Goal: Information Seeking & Learning: Learn about a topic

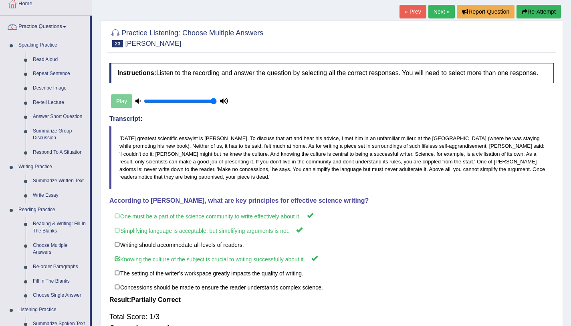
scroll to position [42, 0]
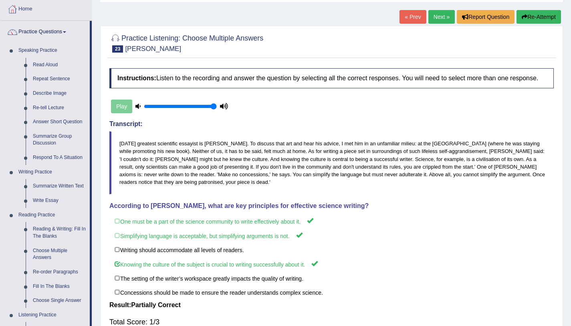
click at [446, 14] on link "Next »" at bounding box center [442, 17] width 26 height 14
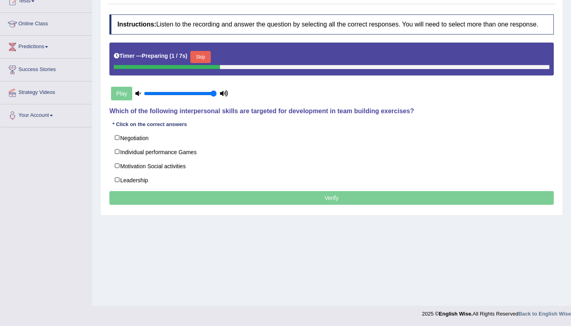
click at [199, 57] on button "Skip" at bounding box center [200, 57] width 20 height 12
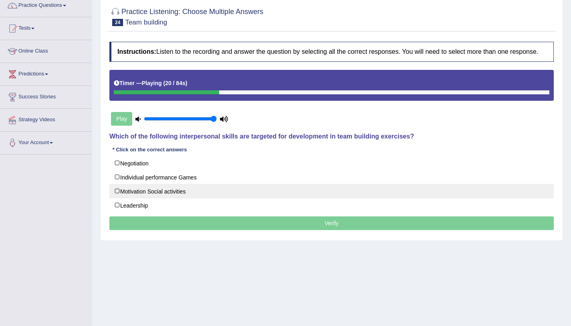
scroll to position [69, 0]
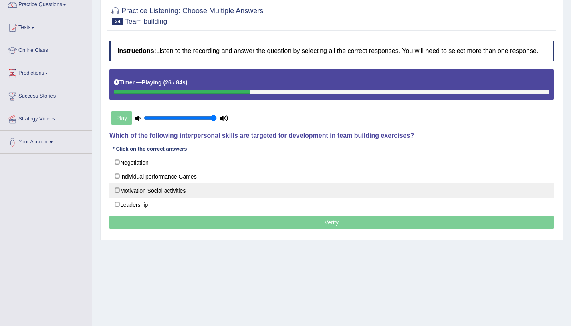
click at [150, 195] on label "Motivation Social activities" at bounding box center [331, 190] width 445 height 14
checkbox input "true"
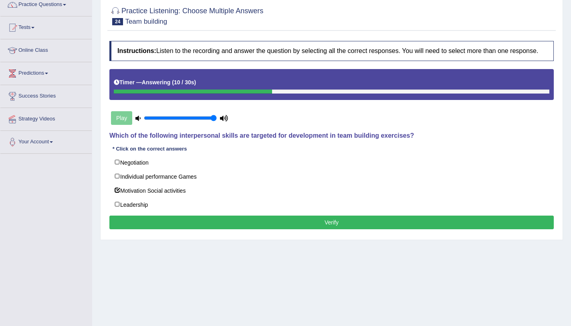
click at [200, 226] on button "Verify" at bounding box center [331, 222] width 445 height 14
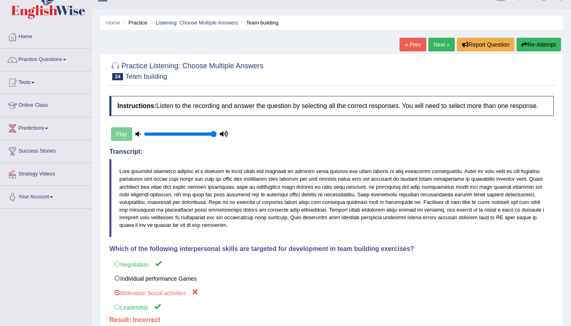
scroll to position [0, 0]
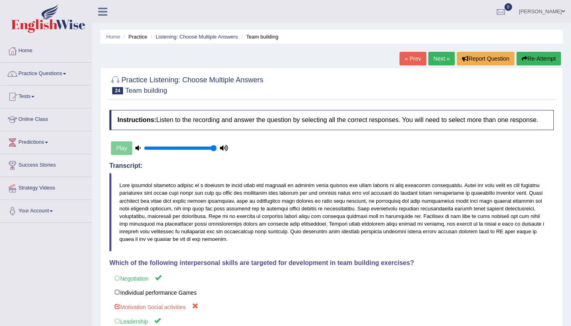
click at [532, 60] on button "Re-Attempt" at bounding box center [539, 59] width 44 height 14
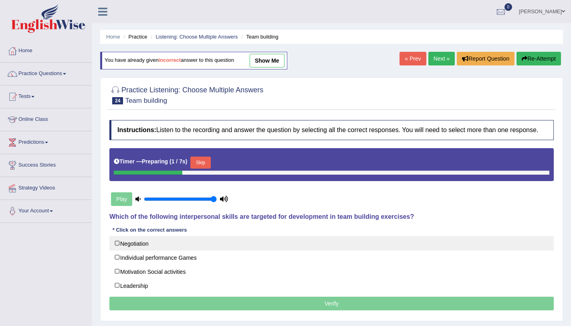
click at [147, 242] on label "Negotiation" at bounding box center [331, 243] width 445 height 14
checkbox input "true"
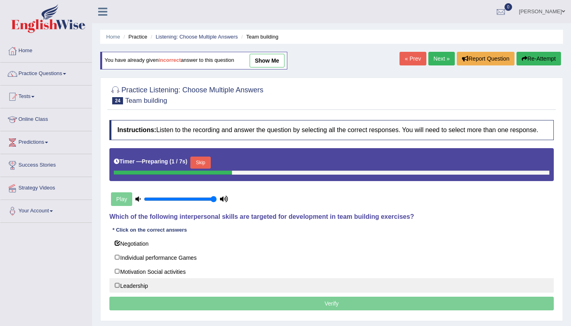
click at [138, 283] on label "Leadership" at bounding box center [331, 285] width 445 height 14
checkbox input "true"
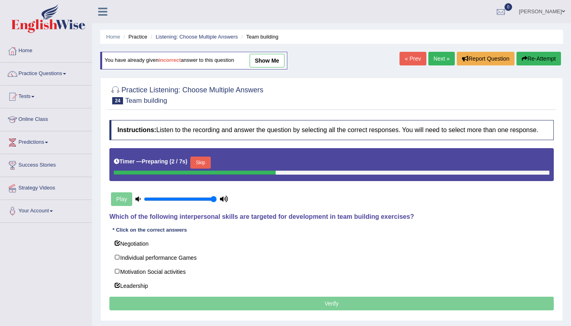
click at [196, 305] on p "Verify" at bounding box center [331, 303] width 445 height 14
click at [315, 306] on p "Verify" at bounding box center [331, 303] width 445 height 14
click at [208, 162] on button "Skip" at bounding box center [200, 162] width 20 height 12
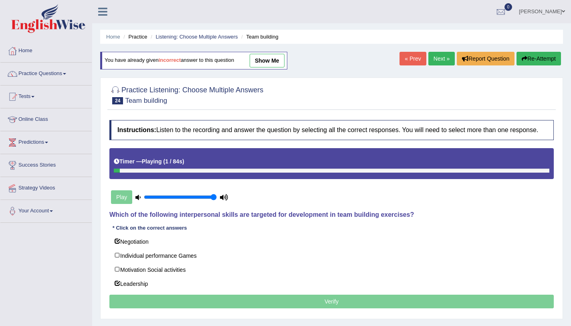
click at [330, 301] on p "Verify" at bounding box center [331, 301] width 445 height 14
click at [522, 172] on div at bounding box center [332, 170] width 436 height 4
click at [521, 171] on div at bounding box center [332, 170] width 436 height 4
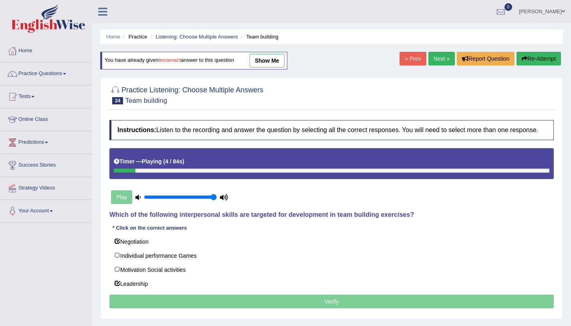
click at [521, 171] on div at bounding box center [332, 170] width 436 height 4
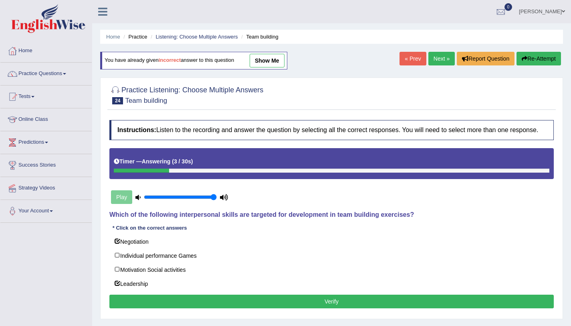
click at [305, 303] on button "Verify" at bounding box center [331, 301] width 445 height 14
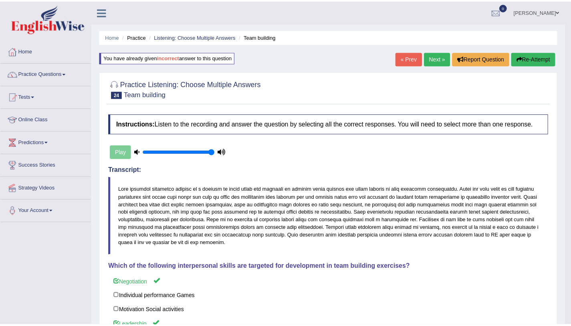
scroll to position [0, 0]
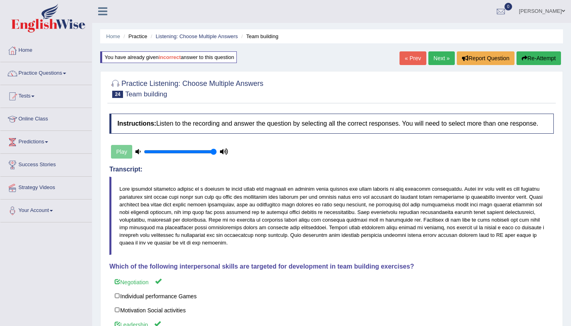
click at [437, 57] on link "Next »" at bounding box center [442, 58] width 26 height 14
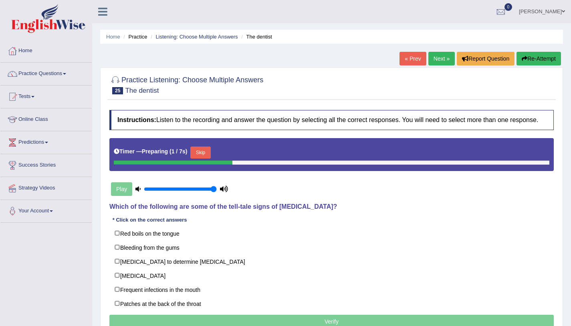
click at [205, 152] on button "Skip" at bounding box center [200, 152] width 20 height 12
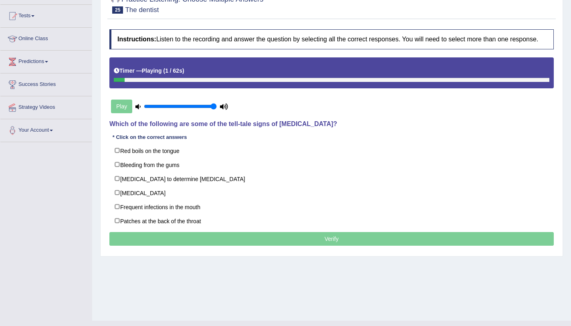
scroll to position [89, 0]
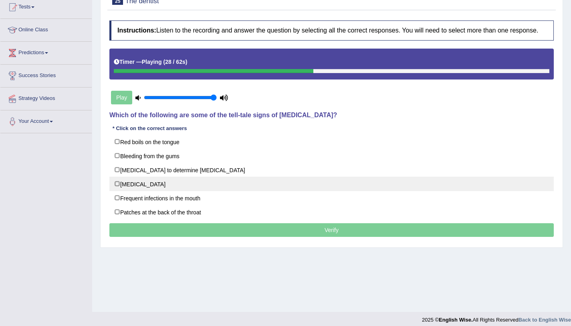
click at [158, 190] on label "Loose teeth" at bounding box center [331, 183] width 445 height 14
checkbox input "true"
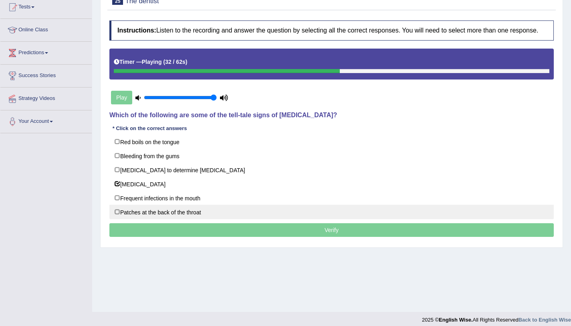
click at [178, 212] on label "Patches at the back of the throat" at bounding box center [331, 211] width 445 height 14
checkbox input "true"
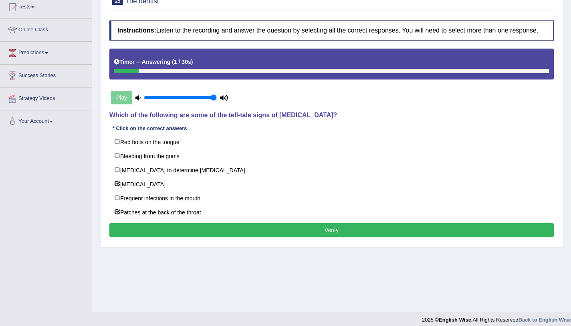
click at [245, 234] on button "Verify" at bounding box center [331, 230] width 445 height 14
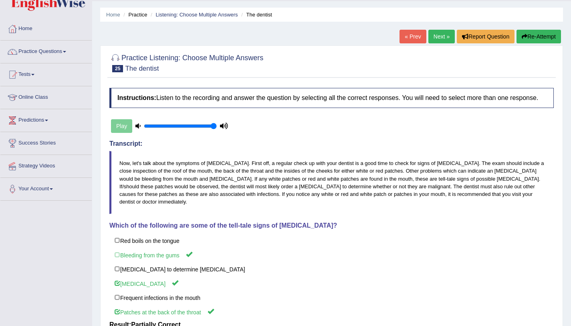
scroll to position [22, 0]
click at [441, 35] on link "Next »" at bounding box center [442, 37] width 26 height 14
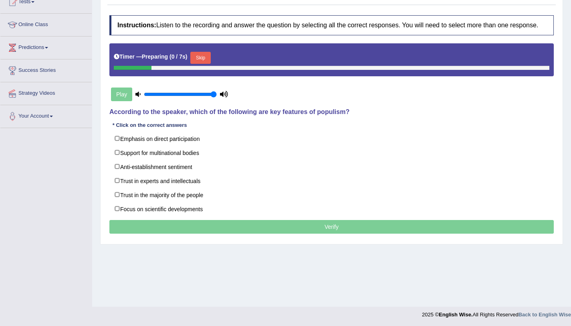
scroll to position [95, 0]
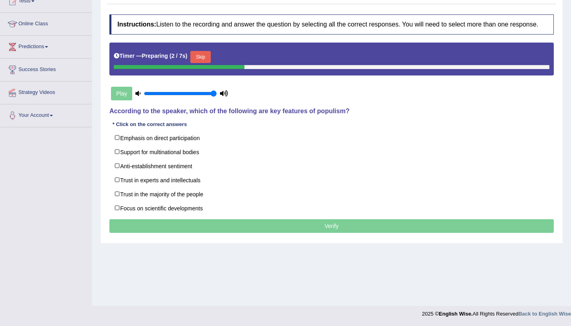
click at [202, 55] on button "Skip" at bounding box center [200, 57] width 20 height 12
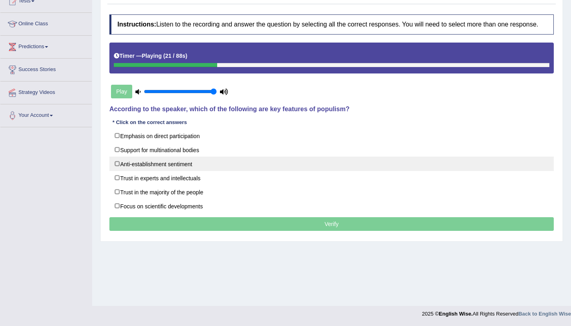
click at [169, 161] on label "Anti-establishment sentiment" at bounding box center [331, 163] width 445 height 14
checkbox input "true"
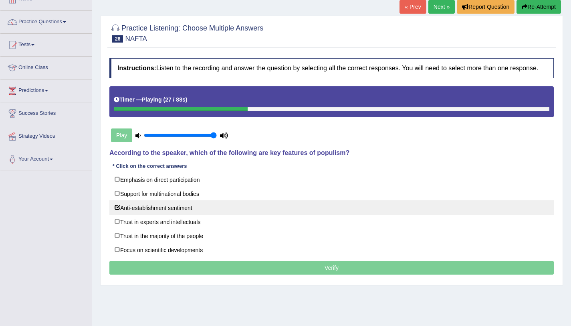
scroll to position [85, 0]
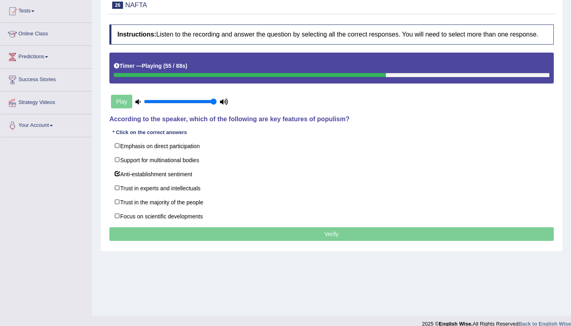
click at [154, 224] on div "Instructions: Listen to the recording and answer the question by selecting all …" at bounding box center [331, 133] width 449 height 227
click at [91, 216] on div "Toggle navigation Home Practice Questions Speaking Practice Read Aloud Repeat S…" at bounding box center [285, 123] width 571 height 417
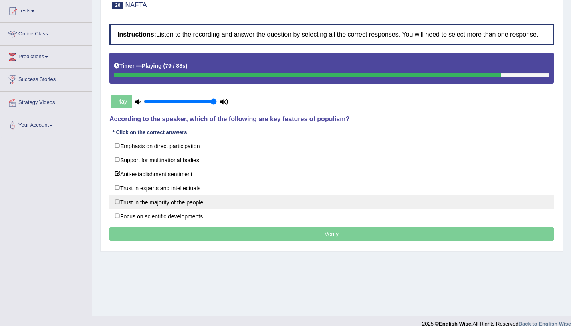
click at [125, 204] on label "Trust in the majority of the people" at bounding box center [331, 201] width 445 height 14
checkbox input "true"
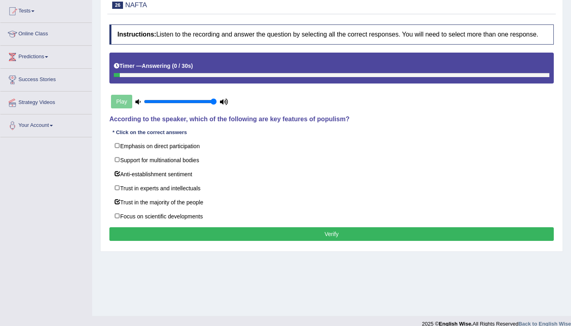
click at [285, 236] on button "Verify" at bounding box center [331, 234] width 445 height 14
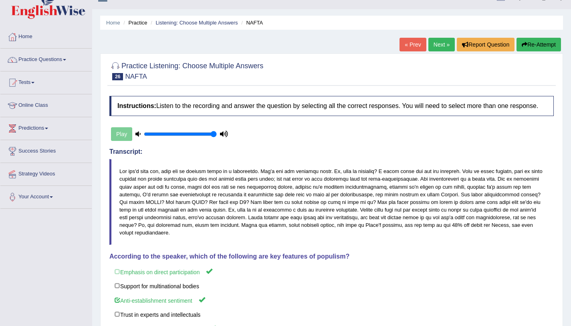
scroll to position [0, 0]
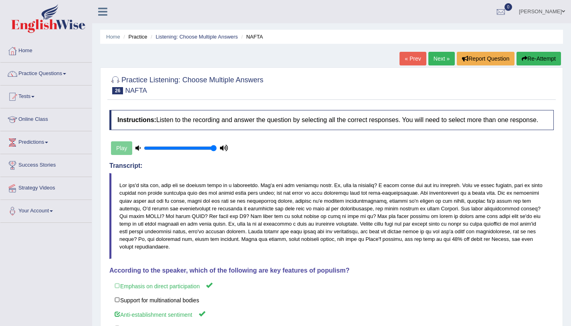
click at [431, 59] on link "Next »" at bounding box center [442, 59] width 26 height 14
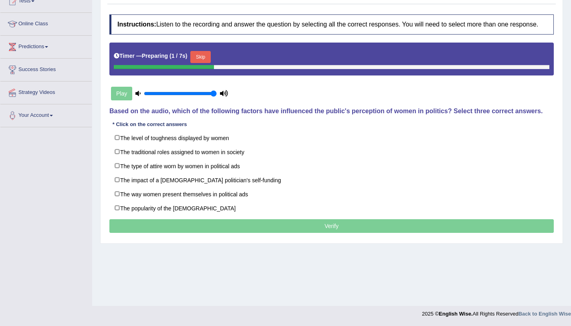
click at [203, 55] on button "Skip" at bounding box center [200, 57] width 20 height 12
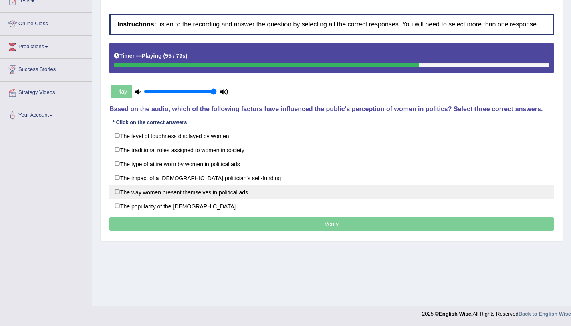
click at [178, 195] on label "The way women present themselves in political ads" at bounding box center [331, 191] width 445 height 14
checkbox input "true"
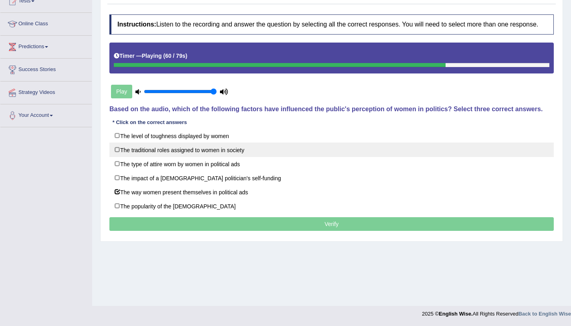
click at [184, 153] on label "The traditional roles assigned to women in society" at bounding box center [331, 149] width 445 height 14
checkbox input "true"
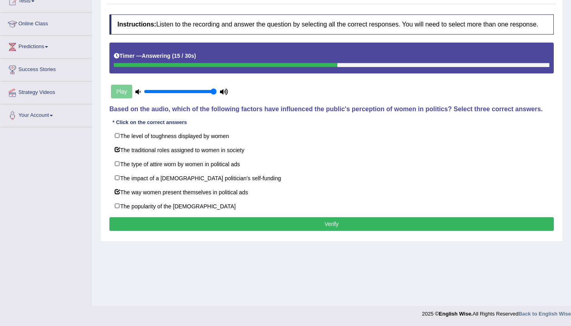
click at [262, 218] on button "Verify" at bounding box center [331, 224] width 445 height 14
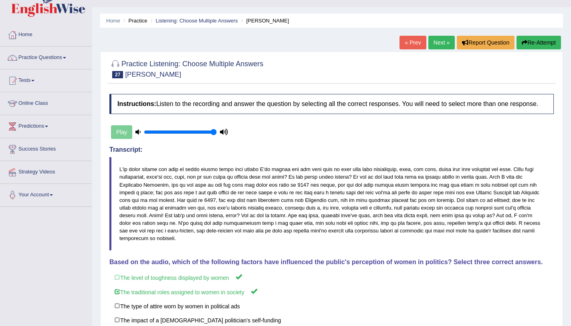
scroll to position [16, 0]
click at [58, 58] on link "Practice Questions" at bounding box center [45, 57] width 91 height 20
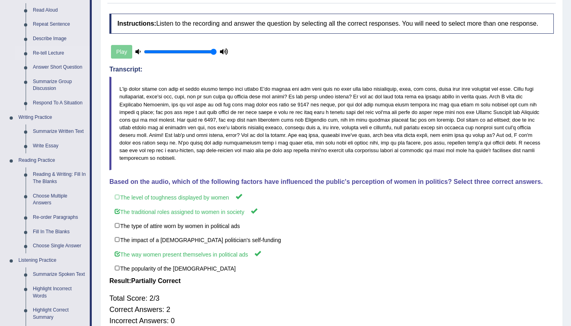
scroll to position [98, 0]
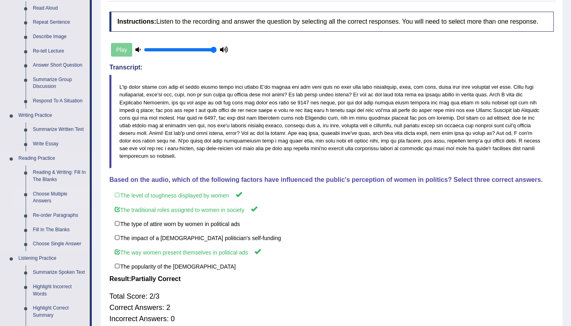
click at [44, 198] on link "Choose Multiple Answers" at bounding box center [59, 197] width 61 height 21
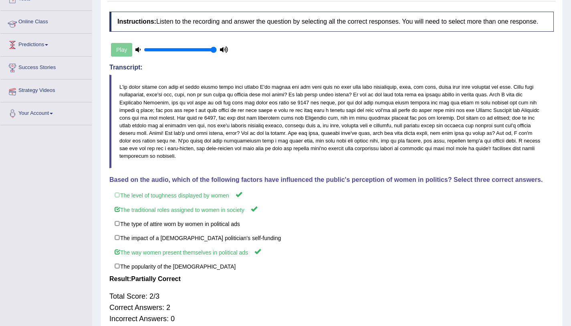
scroll to position [117, 0]
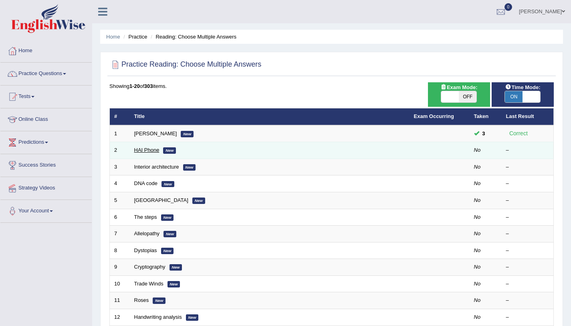
click at [153, 152] on link "HAI Phone" at bounding box center [146, 150] width 25 height 6
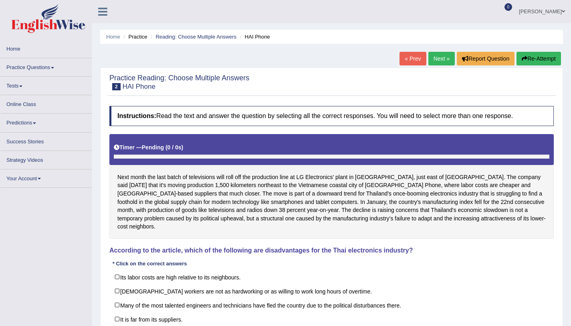
scroll to position [95, 0]
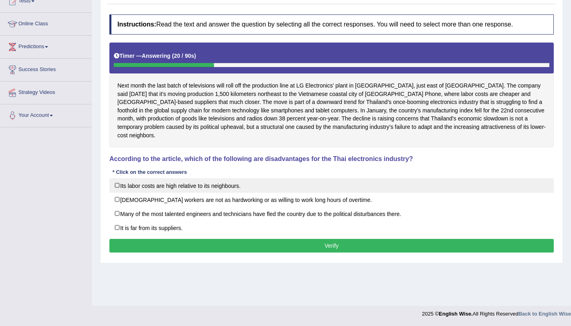
click at [232, 178] on label "Its labor costs are high relative to its neighbours." at bounding box center [331, 185] width 445 height 14
checkbox input "true"
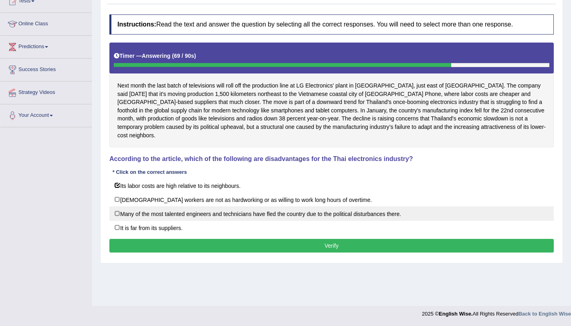
click at [227, 211] on label "Many of the most talented engineers and technicians have fled the country due t…" at bounding box center [331, 213] width 445 height 14
click at [226, 211] on label "Many of the most talented engineers and technicians have fled the country due t…" at bounding box center [331, 213] width 445 height 14
checkbox input "true"
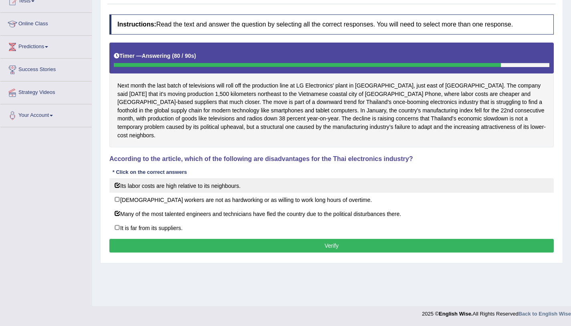
click at [210, 179] on label "Its labor costs are high relative to its neighbours." at bounding box center [331, 185] width 445 height 14
checkbox input "false"
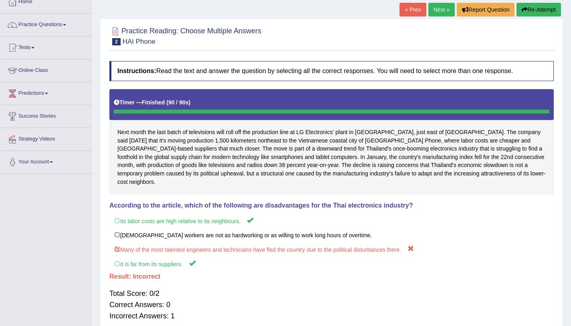
scroll to position [49, 0]
click at [437, 10] on link "Next »" at bounding box center [442, 10] width 26 height 14
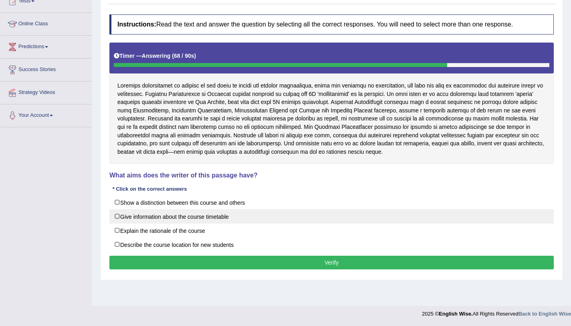
click at [192, 220] on label "Give information about the course timetable" at bounding box center [331, 216] width 445 height 14
checkbox input "false"
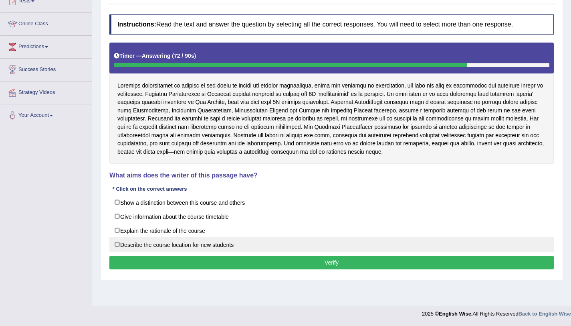
click at [198, 245] on label "Describe the course location for new students" at bounding box center [331, 244] width 445 height 14
checkbox input "true"
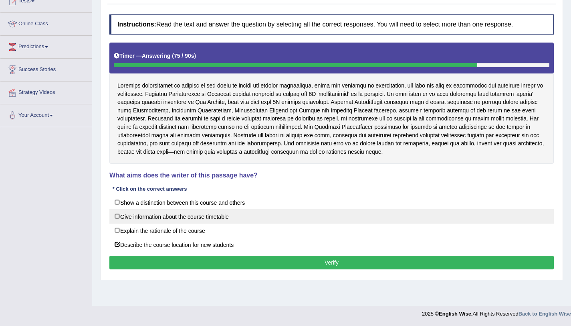
click at [192, 218] on label "Give information about the course timetable" at bounding box center [331, 216] width 445 height 14
checkbox input "false"
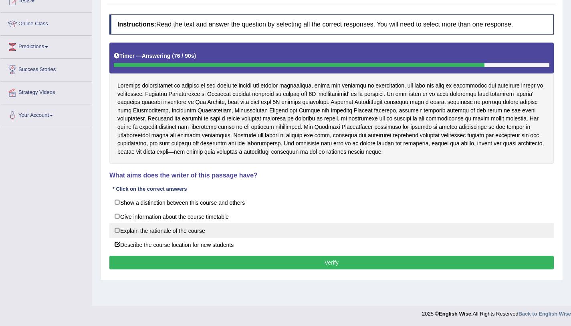
click at [193, 226] on label "Explain the rationale of the course" at bounding box center [331, 230] width 445 height 14
checkbox input "true"
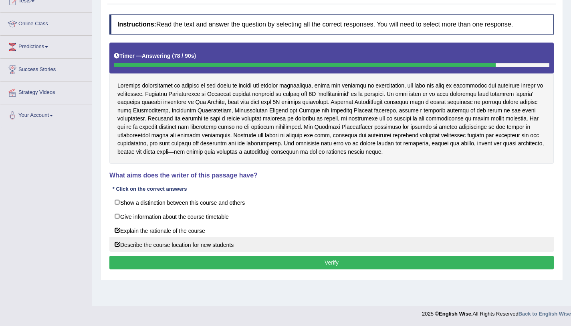
click at [194, 239] on label "Describe the course location for new students" at bounding box center [331, 244] width 445 height 14
checkbox input "false"
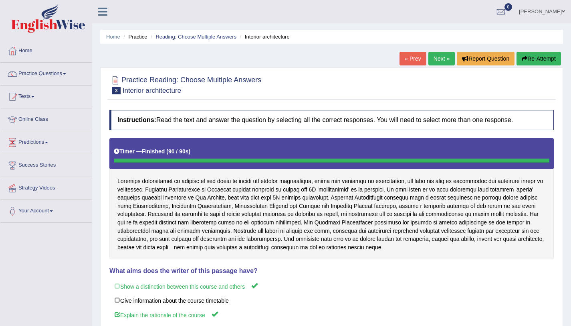
scroll to position [0, 0]
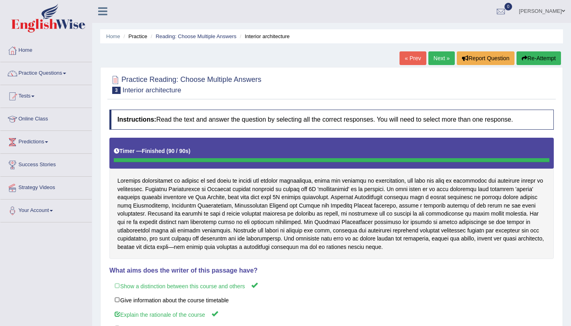
click at [450, 59] on link "Next »" at bounding box center [442, 58] width 26 height 14
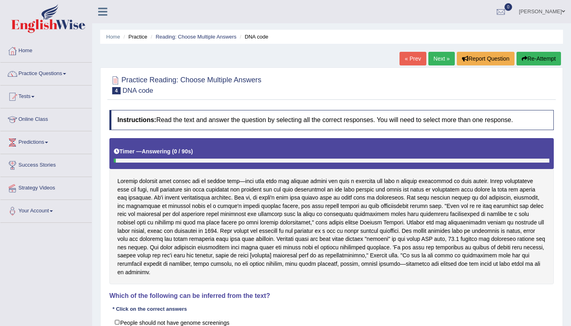
scroll to position [101, 0]
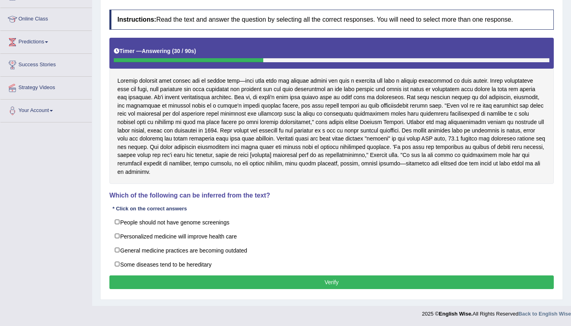
click at [178, 102] on div at bounding box center [331, 111] width 445 height 146
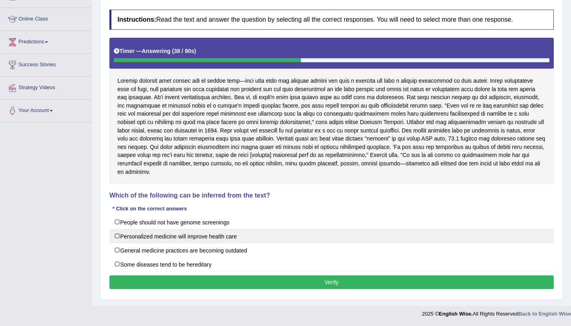
click at [227, 242] on label "Personalized medicine will improve health care" at bounding box center [331, 236] width 445 height 14
click at [183, 234] on label "Personalized medicine will improve health care" at bounding box center [331, 236] width 445 height 14
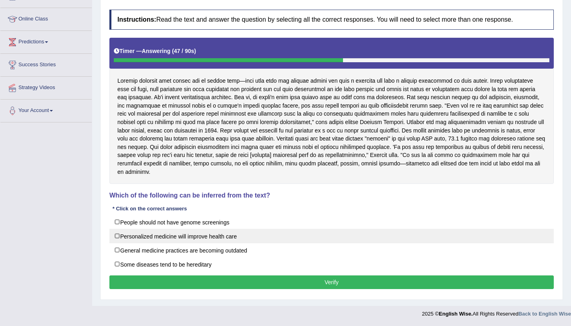
checkbox input "true"
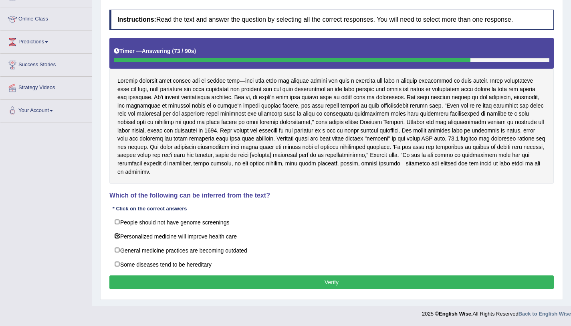
click at [286, 288] on button "Verify" at bounding box center [331, 282] width 445 height 14
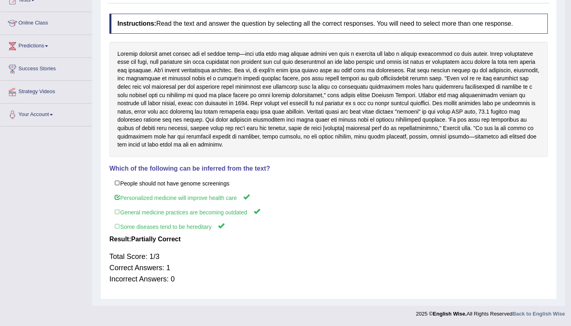
scroll to position [95, 0]
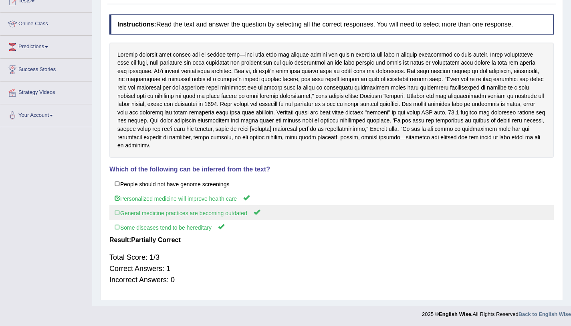
click at [202, 217] on label "General medicine practices are becoming outdated" at bounding box center [331, 212] width 445 height 15
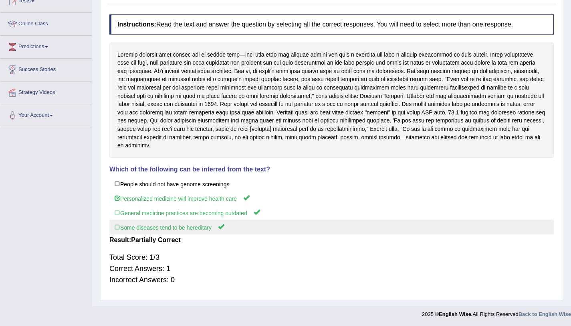
click at [201, 228] on label "Some diseases tend to be hereditary" at bounding box center [331, 226] width 445 height 15
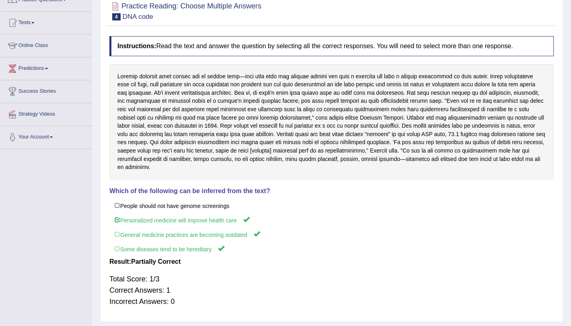
scroll to position [0, 0]
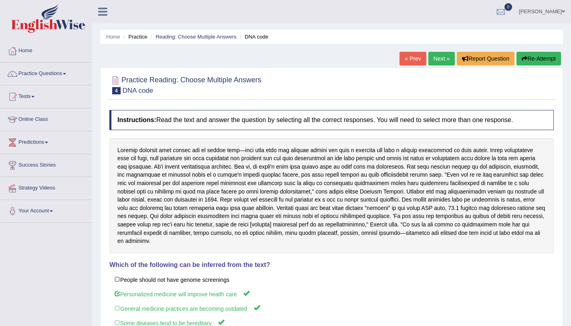
click at [432, 61] on link "Next »" at bounding box center [442, 59] width 26 height 14
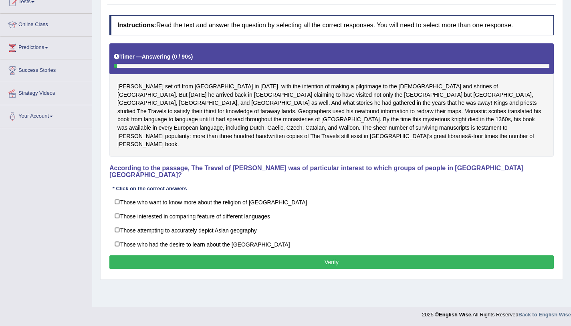
scroll to position [95, 0]
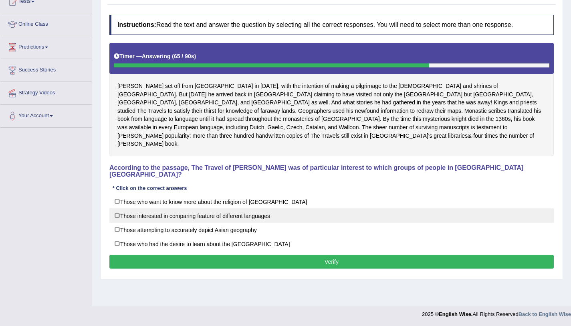
click at [231, 208] on label "Those interested in comparing feature of different languages" at bounding box center [331, 215] width 445 height 14
checkbox input "true"
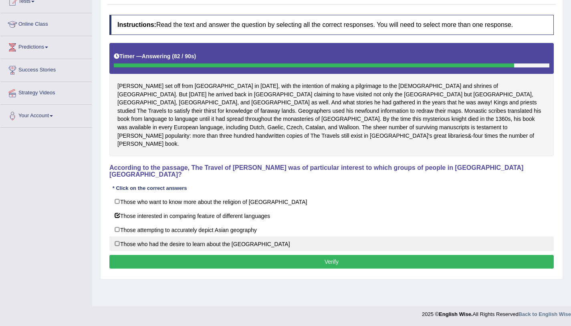
click at [240, 236] on label "Those who had the desire to learn about the [GEOGRAPHIC_DATA]" at bounding box center [331, 243] width 445 height 14
checkbox input "true"
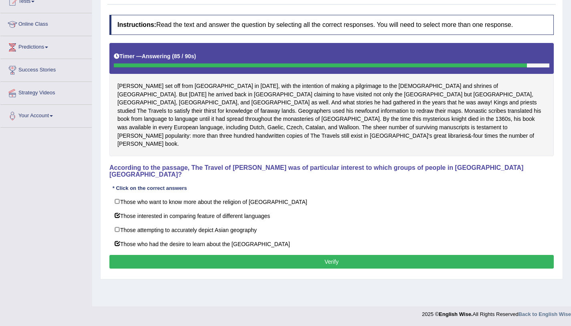
click at [254, 255] on button "Verify" at bounding box center [331, 262] width 445 height 14
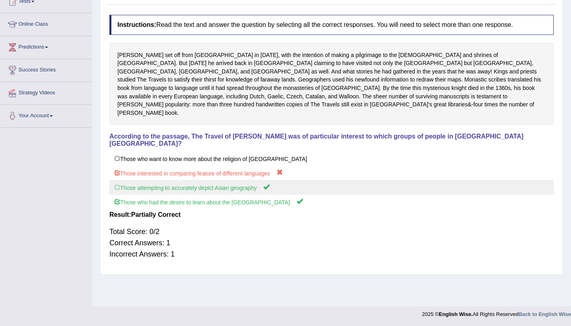
click at [130, 180] on label "Those attempting to accurately depict Asian geography" at bounding box center [331, 187] width 445 height 15
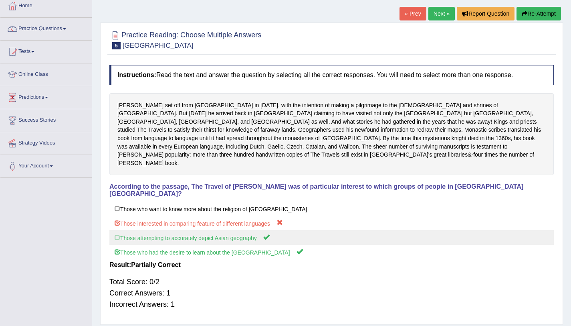
scroll to position [44, 0]
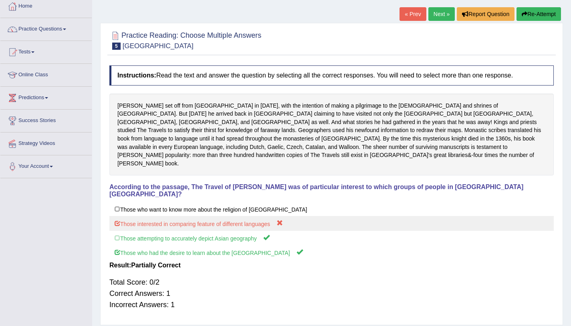
drag, startPoint x: 130, startPoint y: 168, endPoint x: 221, endPoint y: 199, distance: 96.7
click at [221, 199] on div "Instructions: Read the text and answer the question by selecting all the correc…" at bounding box center [331, 190] width 449 height 259
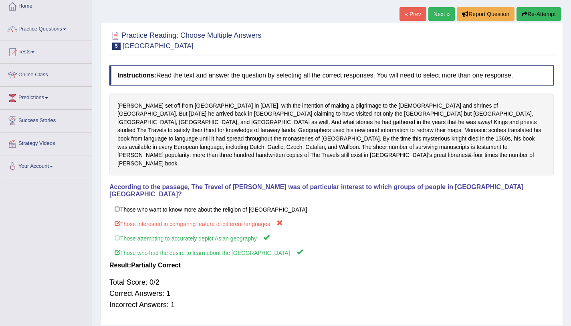
drag, startPoint x: 437, startPoint y: 21, endPoint x: 435, endPoint y: 13, distance: 8.7
click at [435, 13] on div "« Prev Next » Report Question Re-Attempt" at bounding box center [482, 15] width 164 height 16
click at [435, 13] on link "Next »" at bounding box center [442, 14] width 26 height 14
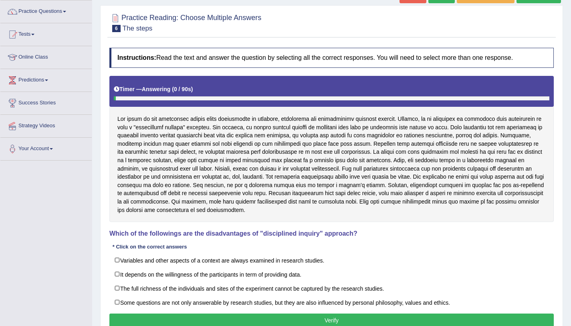
scroll to position [101, 0]
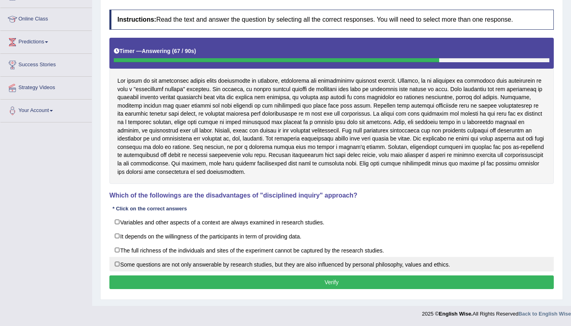
click at [290, 262] on label "Some questions are not only answerable by research studies, but they are also i…" at bounding box center [331, 264] width 445 height 14
checkbox input "true"
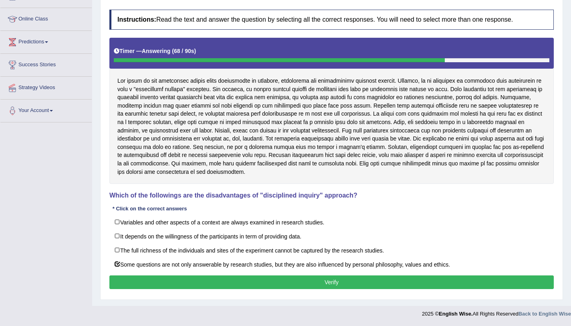
click at [311, 277] on button "Verify" at bounding box center [331, 282] width 445 height 14
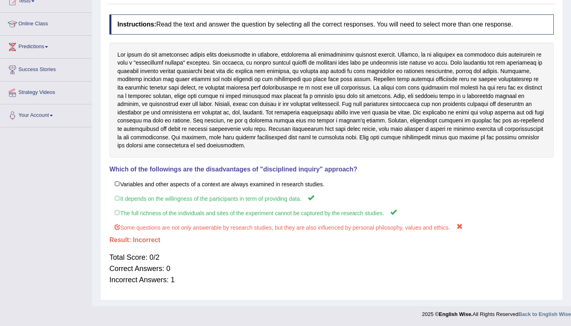
scroll to position [0, 0]
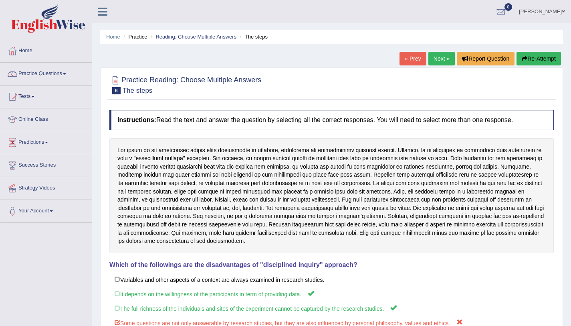
click at [438, 58] on link "Next »" at bounding box center [442, 59] width 26 height 14
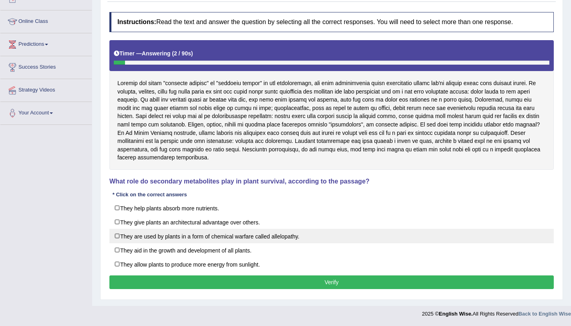
click at [248, 233] on label "They are used by plants in a form of chemical warfare called allelopathy." at bounding box center [331, 236] width 445 height 14
checkbox input "true"
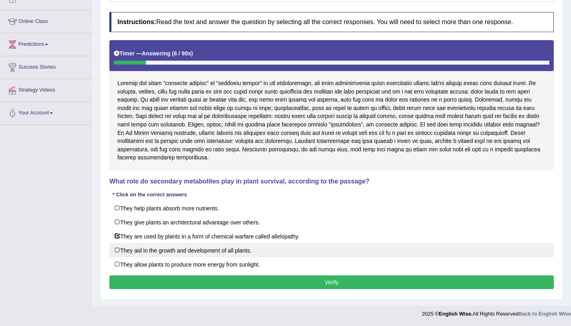
click at [249, 245] on label "They aid in the growth and development of all plants." at bounding box center [331, 250] width 445 height 14
checkbox input "true"
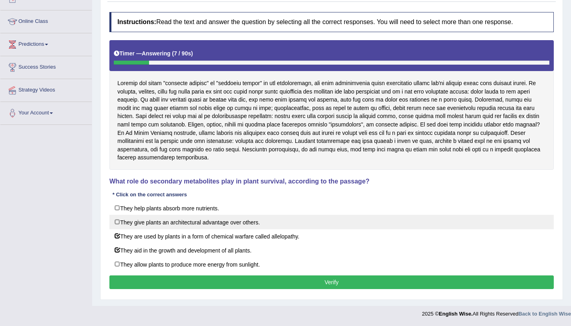
click at [245, 222] on label "They give plants an architectural advantage over others." at bounding box center [331, 221] width 445 height 14
checkbox input "true"
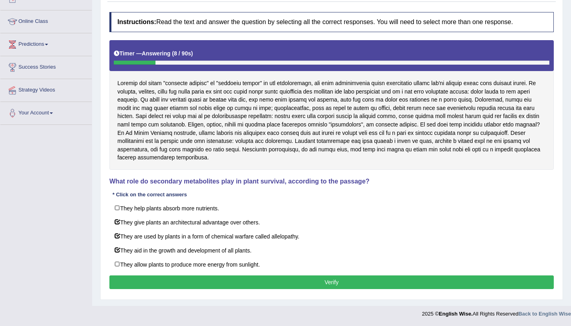
click at [281, 283] on button "Verify" at bounding box center [331, 282] width 445 height 14
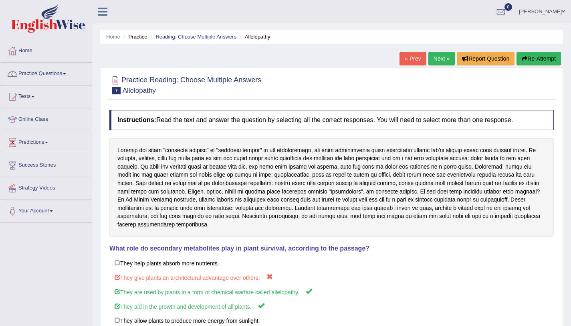
click at [439, 62] on link "Next »" at bounding box center [442, 59] width 26 height 14
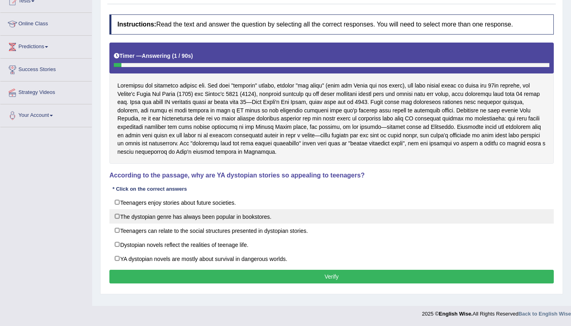
click at [218, 220] on label "The dystopian genre has always been popular in bookstores." at bounding box center [331, 216] width 445 height 14
checkbox input "true"
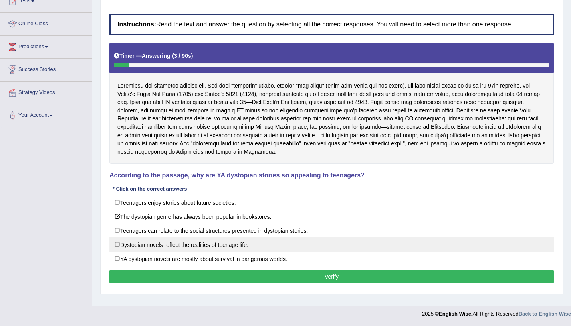
click at [218, 244] on label "Dystopian novels reflect the realities of teenage life." at bounding box center [331, 244] width 445 height 14
checkbox input "true"
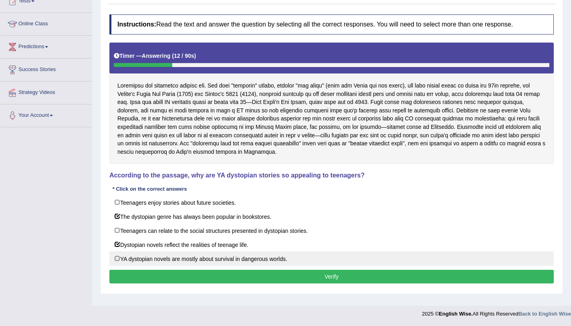
click at [212, 258] on label "YA dystopian novels are mostly about survival in dangerous worlds." at bounding box center [331, 258] width 445 height 14
checkbox input "true"
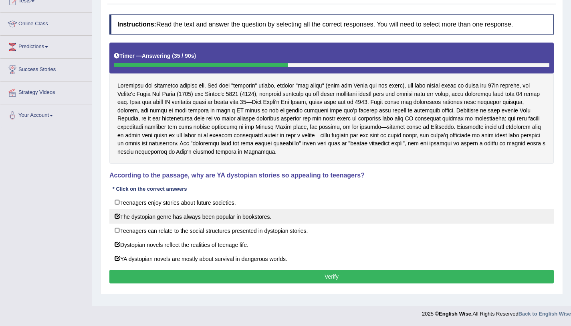
click at [269, 213] on label "The dystopian genre has always been popular in bookstores." at bounding box center [331, 216] width 445 height 14
click at [266, 213] on label "The dystopian genre has always been popular in bookstores." at bounding box center [331, 216] width 445 height 14
click at [236, 215] on label "The dystopian genre has always been popular in bookstores." at bounding box center [331, 216] width 445 height 14
checkbox input "false"
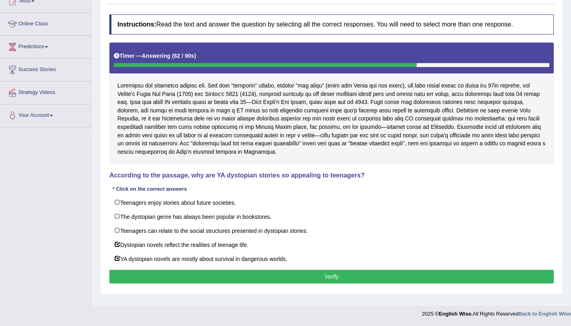
click at [263, 277] on button "Verify" at bounding box center [331, 276] width 445 height 14
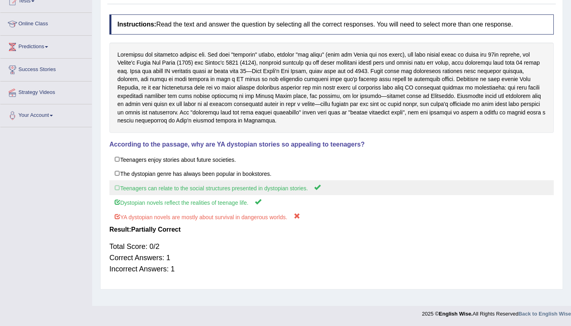
click at [251, 195] on label "Teenagers can relate to the social structures presented in dystopian stories." at bounding box center [331, 187] width 445 height 15
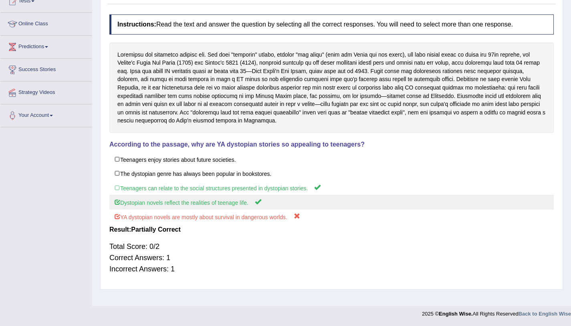
click at [251, 204] on label "Dystopian novels reflect the realities of teenage life." at bounding box center [331, 201] width 445 height 15
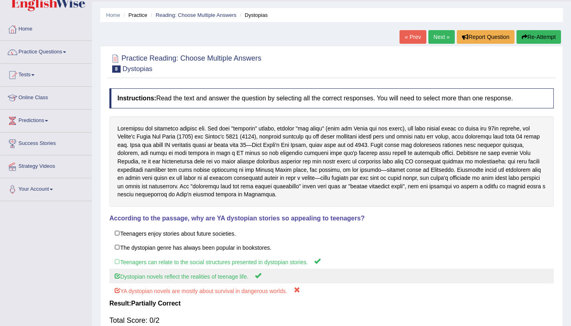
scroll to position [21, 0]
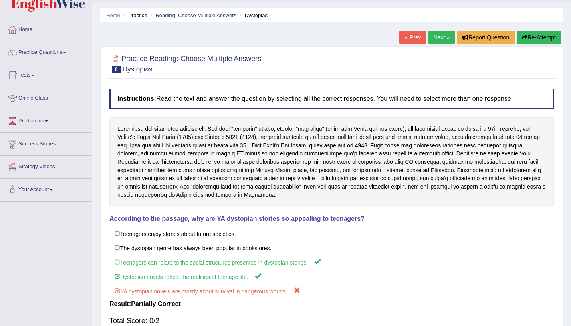
click at [444, 32] on link "Next »" at bounding box center [442, 37] width 26 height 14
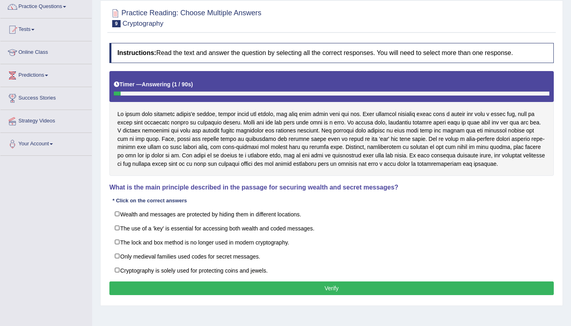
scroll to position [66, 0]
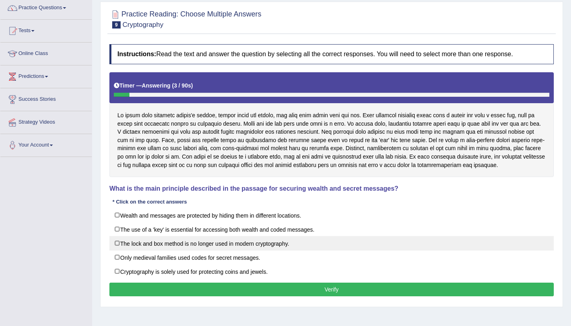
click at [274, 245] on label "The lock and box method is no longer used in modern cryptography." at bounding box center [331, 243] width 445 height 14
checkbox input "true"
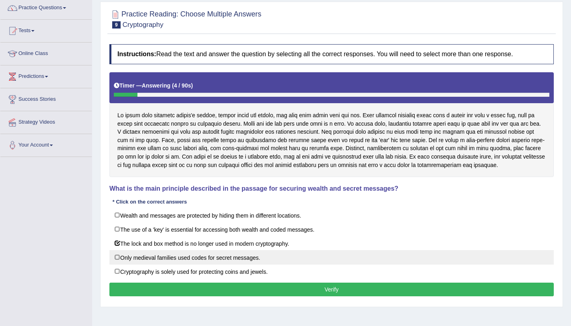
click at [251, 259] on label "Only medieval families used codes for secret messages." at bounding box center [331, 257] width 445 height 14
checkbox input "true"
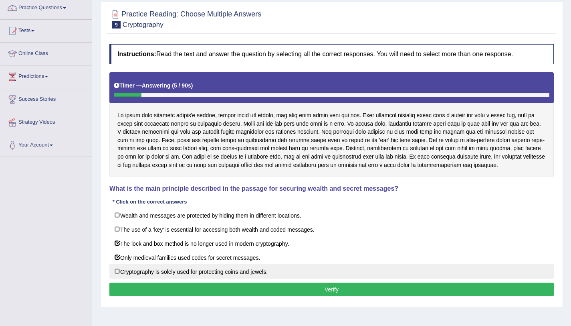
click at [253, 269] on label "Cryptography is solely used for protecting coins and jewels." at bounding box center [331, 271] width 445 height 14
checkbox input "true"
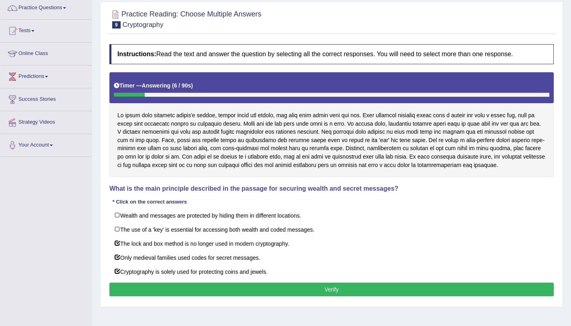
click at [272, 291] on button "Verify" at bounding box center [331, 289] width 445 height 14
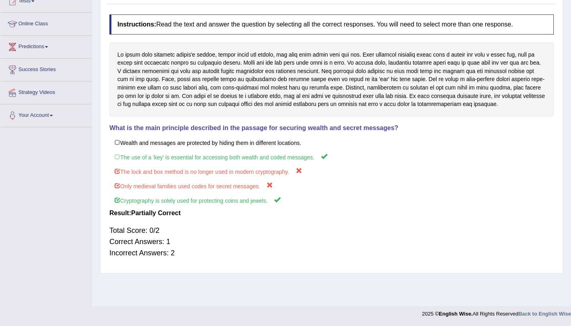
scroll to position [0, 0]
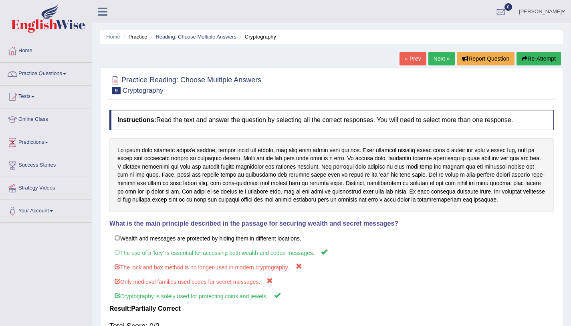
click at [434, 64] on link "Next »" at bounding box center [442, 59] width 26 height 14
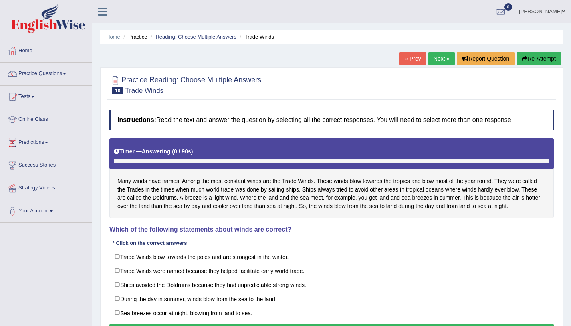
scroll to position [95, 0]
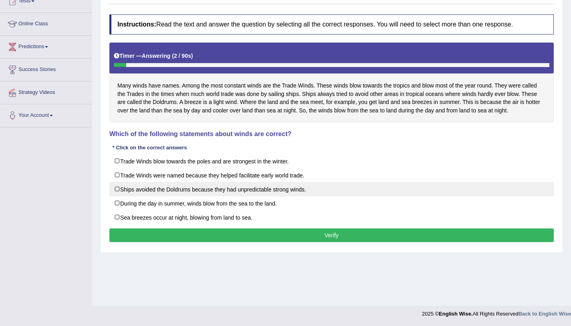
click at [255, 184] on label "Ships avoided the Doldrums because they had unpredictable strong winds." at bounding box center [331, 189] width 445 height 14
checkbox input "true"
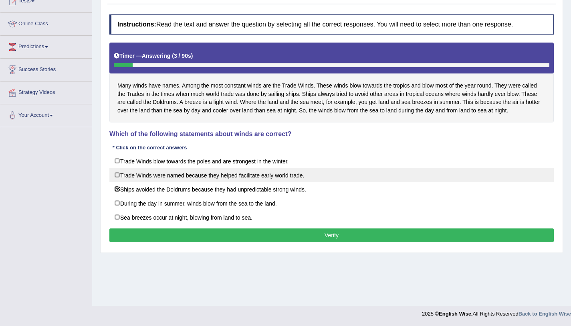
click at [256, 175] on label "Trade Winds were named because they helped facilitate early world trade." at bounding box center [331, 175] width 445 height 14
checkbox input "true"
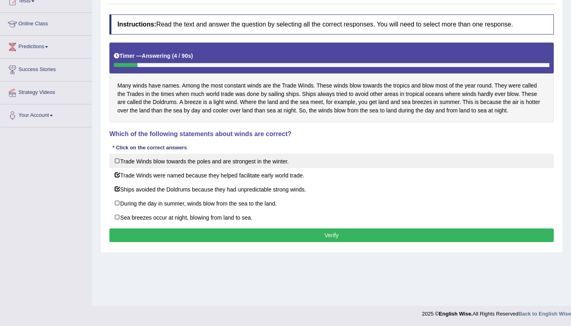
click at [255, 167] on label "Trade Winds blow towards the poles and are strongest in the winter." at bounding box center [331, 161] width 445 height 14
checkbox input "true"
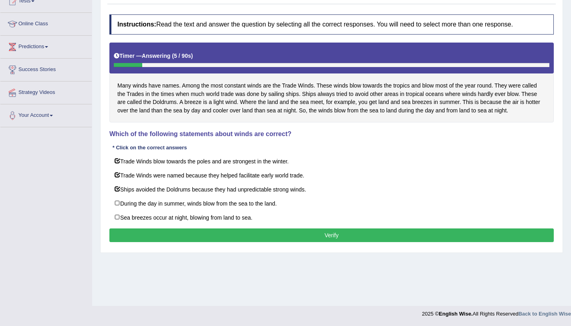
drag, startPoint x: 294, startPoint y: 227, endPoint x: 297, endPoint y: 236, distance: 8.9
click at [297, 236] on div "Instructions: Read the text and answer the question by selecting all the correc…" at bounding box center [331, 128] width 449 height 237
click at [297, 236] on button "Verify" at bounding box center [331, 235] width 445 height 14
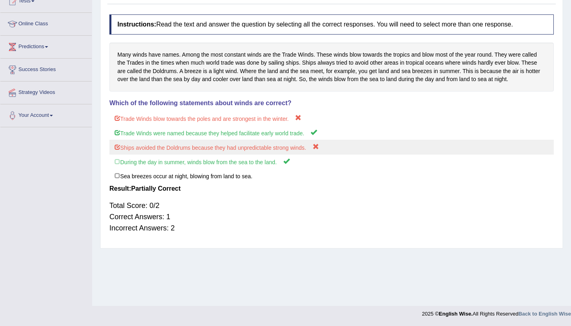
scroll to position [0, 0]
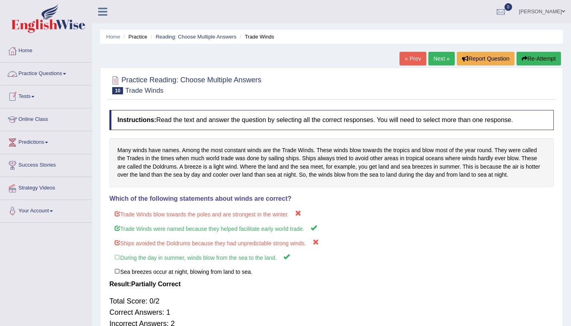
click at [49, 79] on link "Practice Questions" at bounding box center [45, 73] width 91 height 20
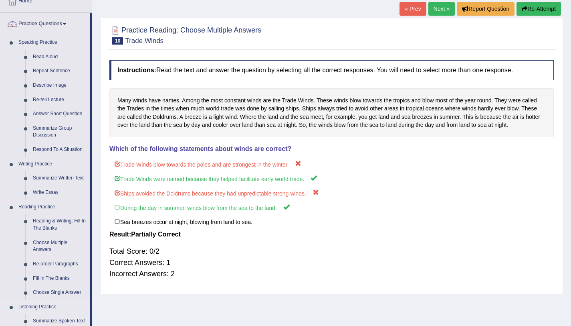
scroll to position [49, 0]
click at [55, 68] on link "Repeat Sentence" at bounding box center [59, 72] width 61 height 14
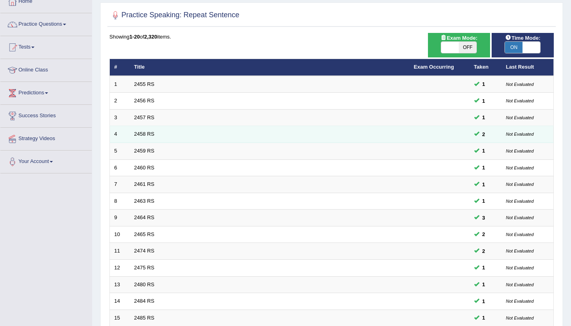
scroll to position [205, 0]
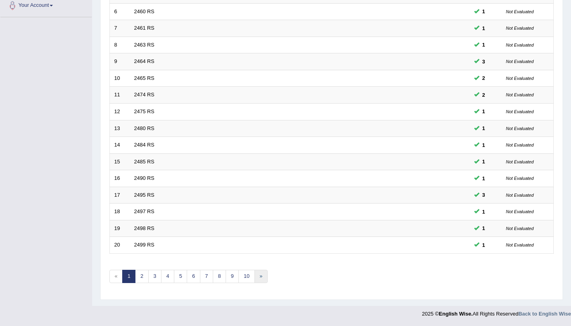
click at [267, 273] on link "»" at bounding box center [261, 275] width 13 height 13
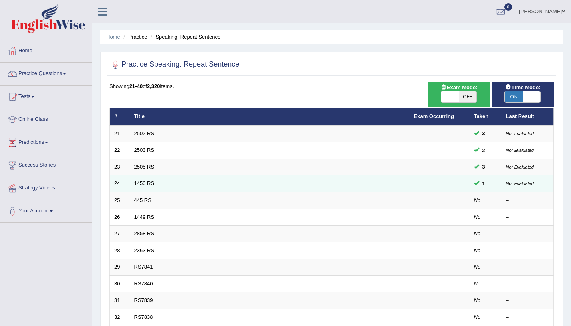
click at [528, 185] on small "Not Evaluated" at bounding box center [520, 183] width 28 height 5
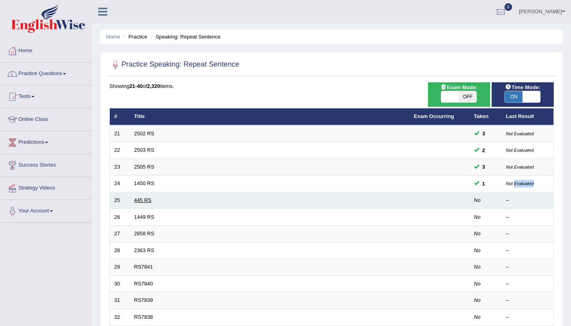
click at [143, 198] on link "445 RS" at bounding box center [142, 200] width 17 height 6
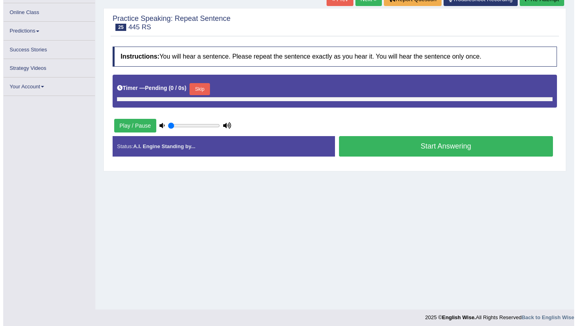
scroll to position [95, 0]
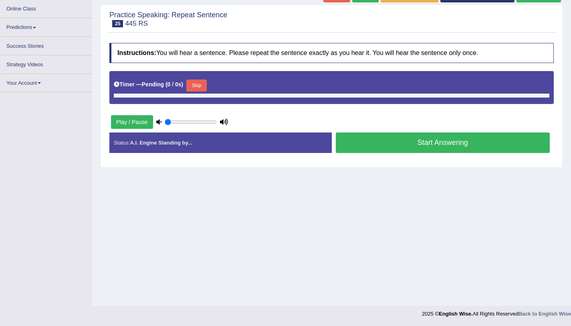
type input "1"
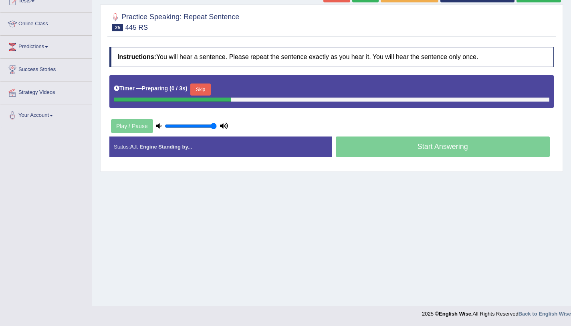
click at [206, 87] on button "Skip" at bounding box center [200, 89] width 20 height 12
click at [426, 147] on div "Start Answering" at bounding box center [443, 147] width 222 height 22
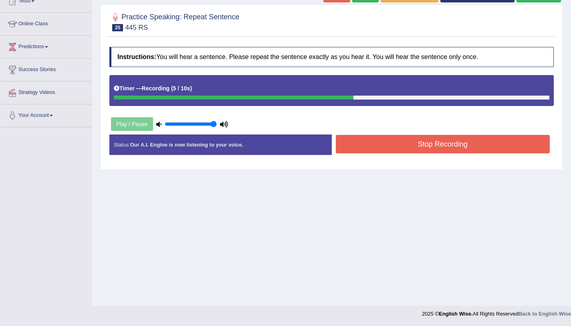
click at [410, 150] on button "Stop Recording" at bounding box center [443, 144] width 214 height 18
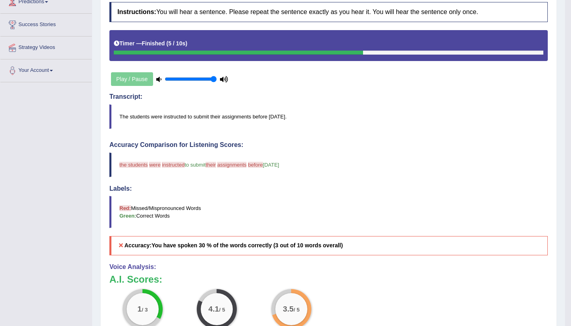
scroll to position [0, 0]
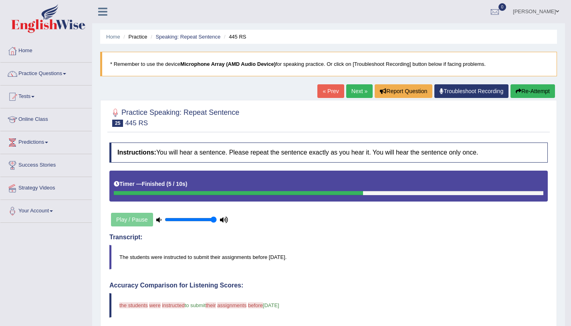
click at [203, 115] on h2 "Practice Speaking: Repeat Sentence 25 445 RS" at bounding box center [174, 117] width 130 height 20
